Goal: Task Accomplishment & Management: Use online tool/utility

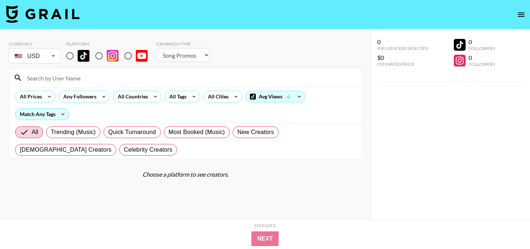
select select "Song"
click at [127, 54] on input "radio" at bounding box center [127, 55] width 15 height 15
radio input "true"
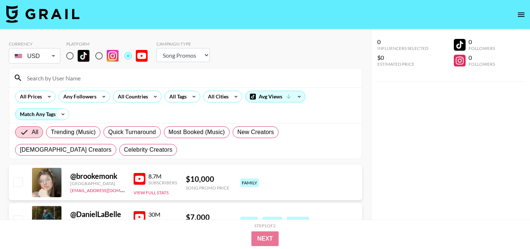
click at [61, 113] on icon at bounding box center [63, 114] width 12 height 11
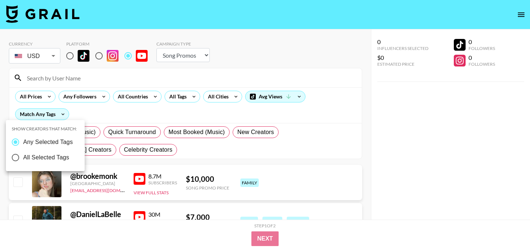
click at [112, 117] on div at bounding box center [265, 124] width 530 height 249
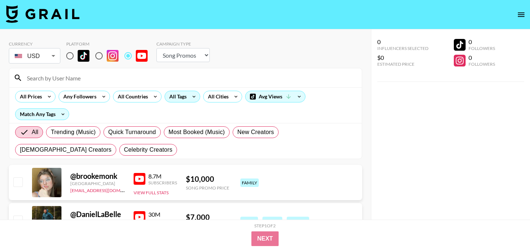
click at [193, 95] on icon at bounding box center [194, 96] width 12 height 11
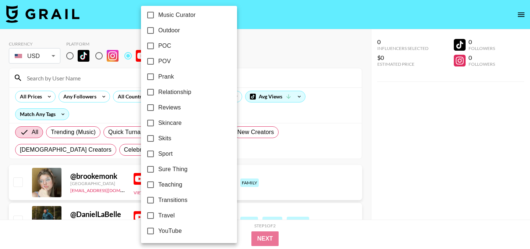
scroll to position [454, 0]
click at [150, 216] on input "Travel" at bounding box center [150, 214] width 15 height 15
checkbox input "true"
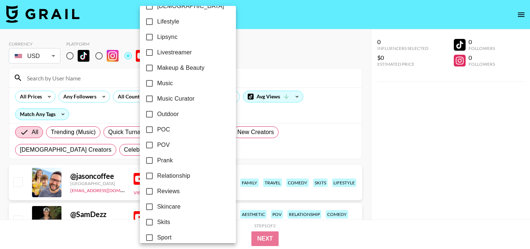
scroll to position [368, 0]
click at [150, 194] on input "Reviews" at bounding box center [149, 192] width 15 height 15
checkbox input "true"
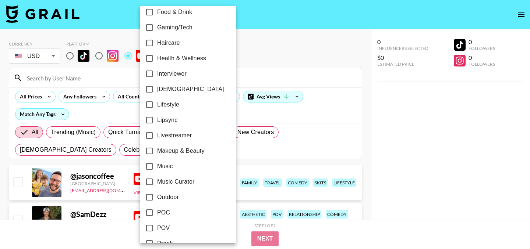
scroll to position [284, 0]
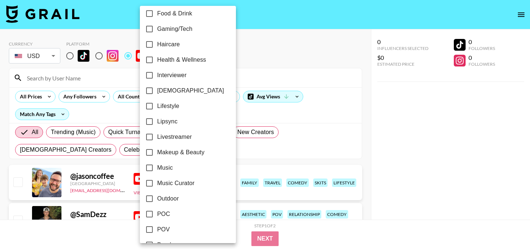
click at [148, 199] on input "Outdoor" at bounding box center [149, 198] width 15 height 15
checkbox input "true"
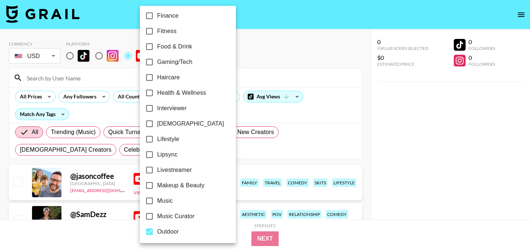
scroll to position [250, 0]
click at [147, 139] on input "Lifestyle" at bounding box center [149, 139] width 15 height 15
checkbox input "true"
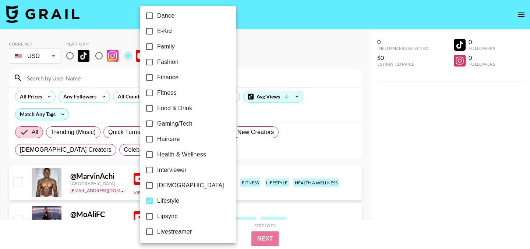
scroll to position [189, 0]
click at [153, 171] on input "Interviewer" at bounding box center [149, 170] width 15 height 15
checkbox input "true"
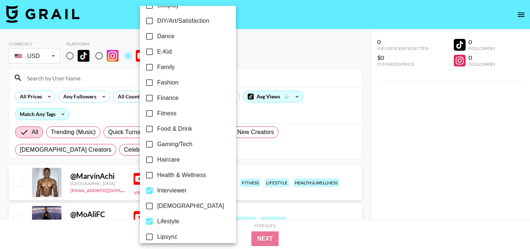
click at [146, 146] on input "Gaming/Tech" at bounding box center [149, 144] width 15 height 15
checkbox input "true"
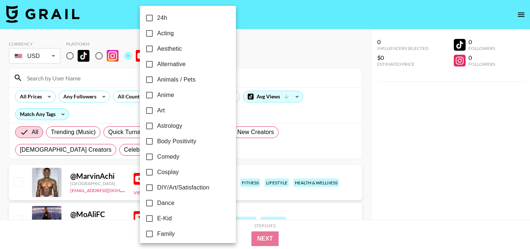
scroll to position [0, 0]
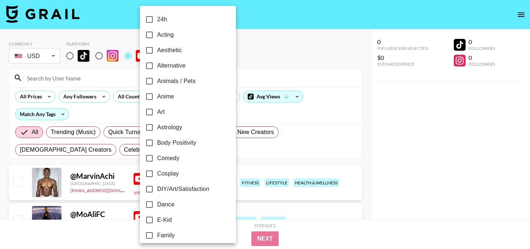
click at [248, 53] on div at bounding box center [265, 124] width 530 height 249
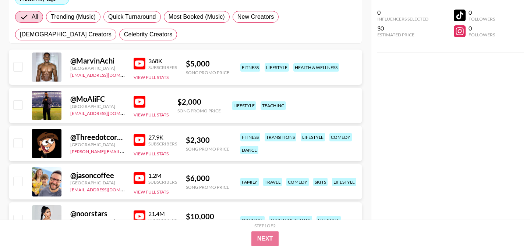
scroll to position [115, 0]
click at [92, 177] on div "@ jasoncoffee" at bounding box center [97, 175] width 54 height 9
click at [137, 178] on img at bounding box center [140, 179] width 12 height 12
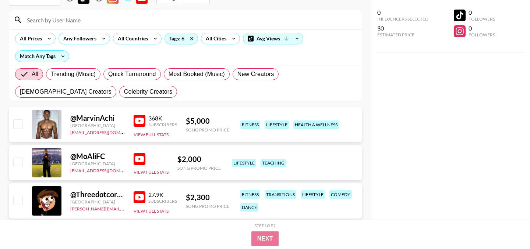
scroll to position [56, 0]
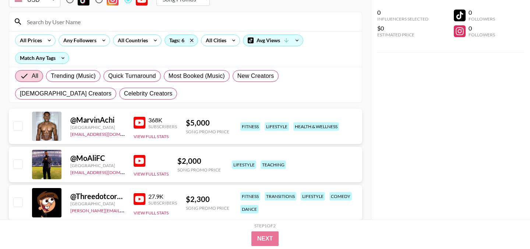
click at [101, 122] on div "@ MarvinAchi" at bounding box center [97, 119] width 54 height 9
click at [135, 121] on img at bounding box center [140, 123] width 12 height 12
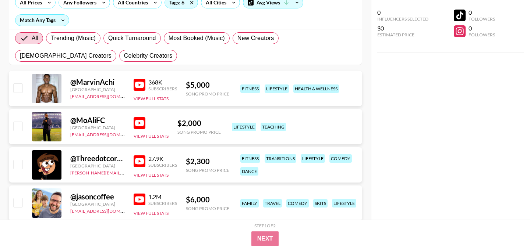
scroll to position [101, 0]
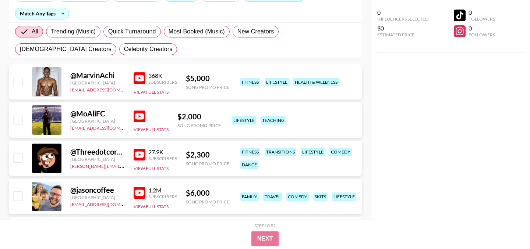
click at [96, 113] on div "@ MoAliFC" at bounding box center [97, 113] width 54 height 9
click at [138, 116] on img at bounding box center [140, 117] width 12 height 12
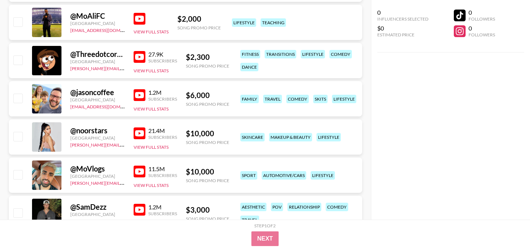
scroll to position [199, 0]
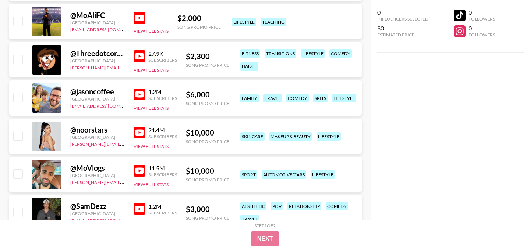
click at [140, 134] on img at bounding box center [140, 133] width 12 height 12
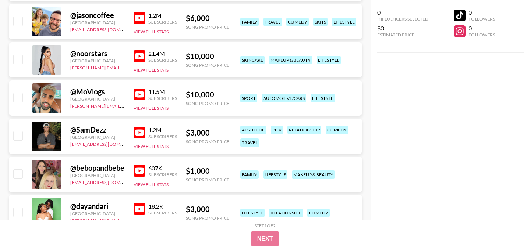
scroll to position [267, 0]
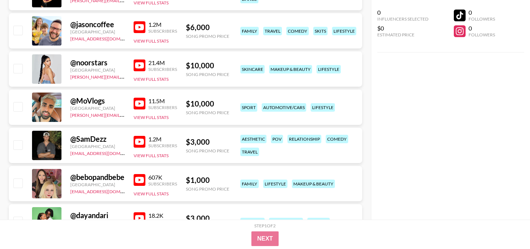
click at [140, 104] on img at bounding box center [140, 104] width 12 height 12
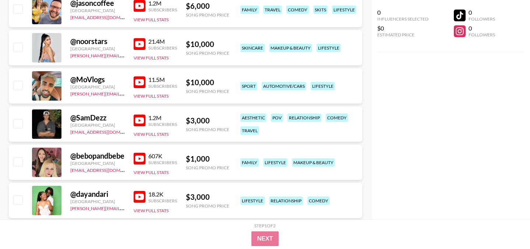
scroll to position [305, 0]
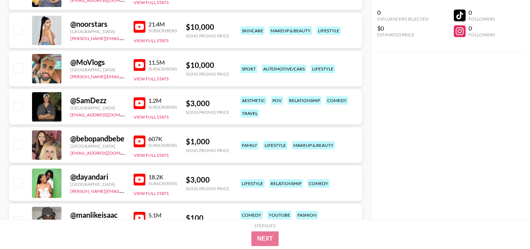
click at [136, 99] on img at bounding box center [140, 103] width 12 height 12
click at [44, 146] on div at bounding box center [46, 145] width 29 height 29
click at [49, 146] on div at bounding box center [46, 145] width 29 height 29
click at [139, 141] on img at bounding box center [140, 142] width 12 height 12
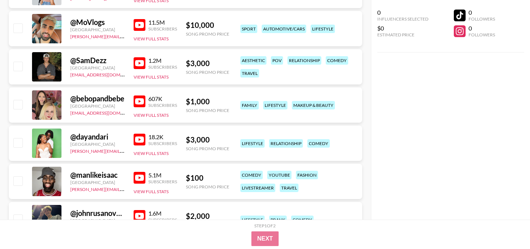
scroll to position [350, 0]
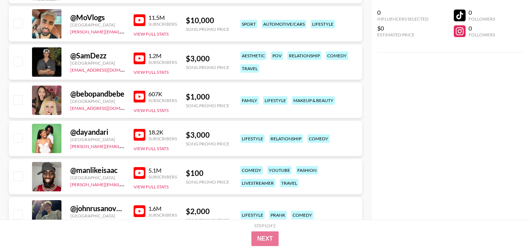
click at [142, 135] on img at bounding box center [140, 135] width 12 height 12
click at [141, 173] on img at bounding box center [140, 173] width 12 height 12
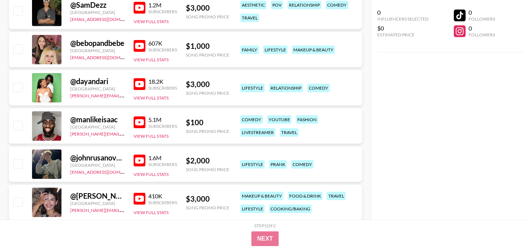
scroll to position [402, 0]
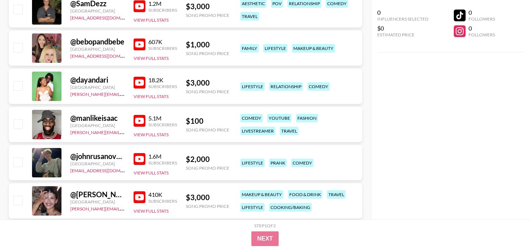
click at [140, 159] on img at bounding box center [140, 159] width 12 height 12
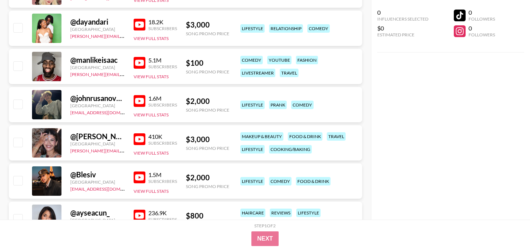
scroll to position [462, 0]
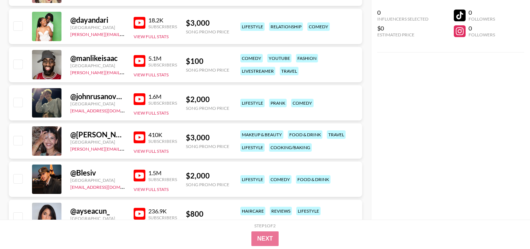
click at [139, 138] on img at bounding box center [140, 138] width 12 height 12
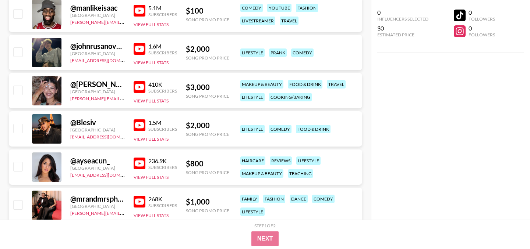
scroll to position [520, 0]
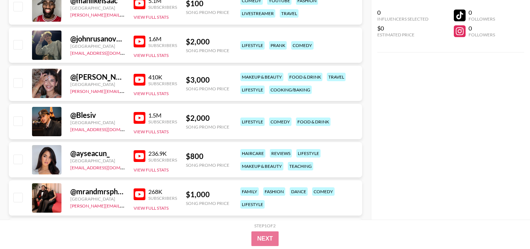
click at [141, 119] on img at bounding box center [140, 118] width 12 height 12
click at [144, 131] on button "View Full Stats" at bounding box center [151, 132] width 35 height 6
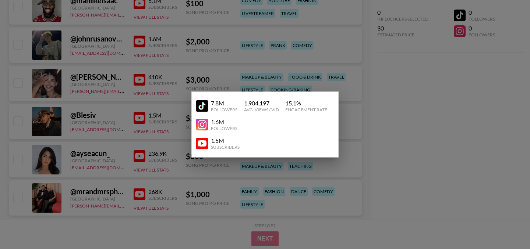
click at [444, 132] on div at bounding box center [265, 124] width 530 height 249
